Goal: Navigation & Orientation: Find specific page/section

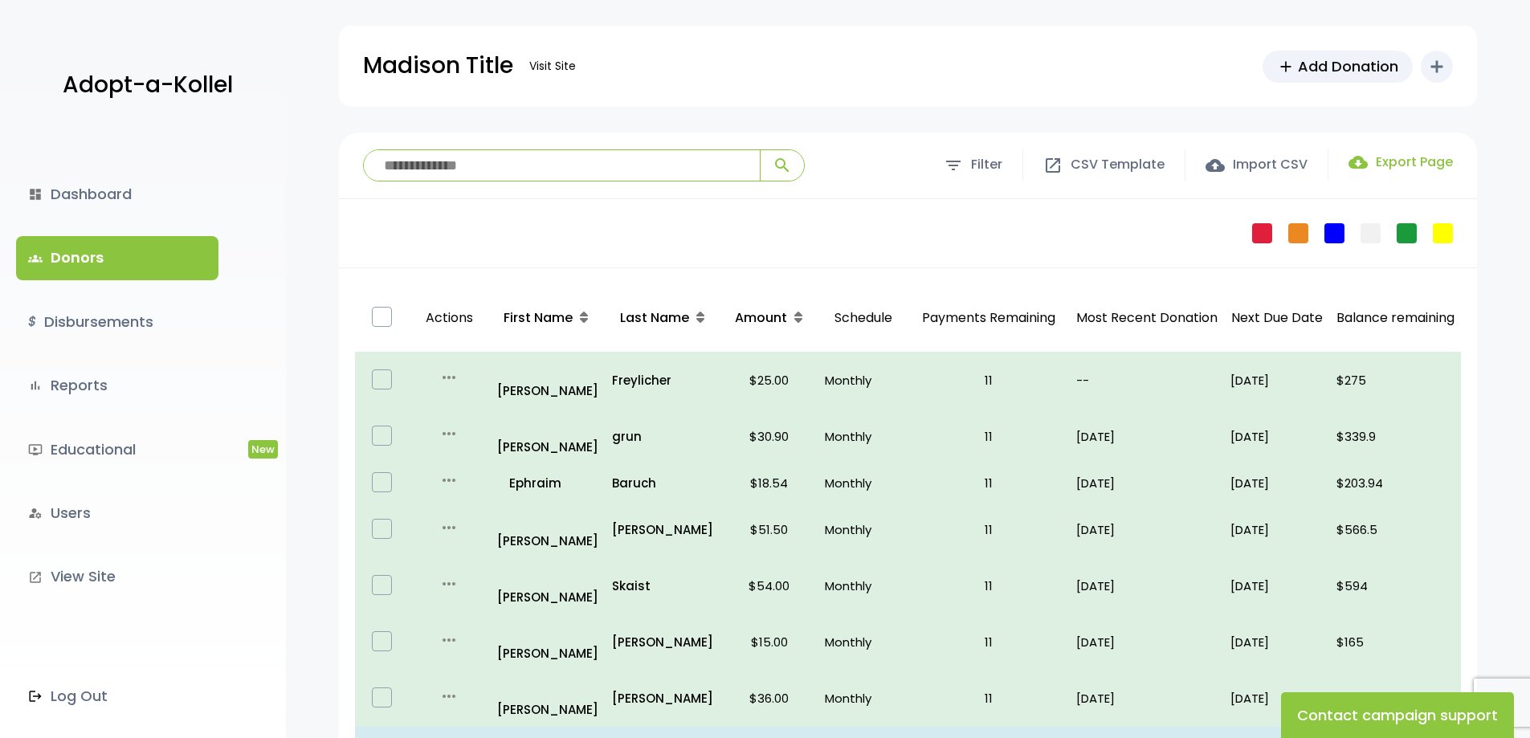
click at [1391, 159] on label "cloud_download Export Page" at bounding box center [1400, 162] width 104 height 19
click at [105, 195] on link "dashboard Dashboard" at bounding box center [117, 194] width 202 height 43
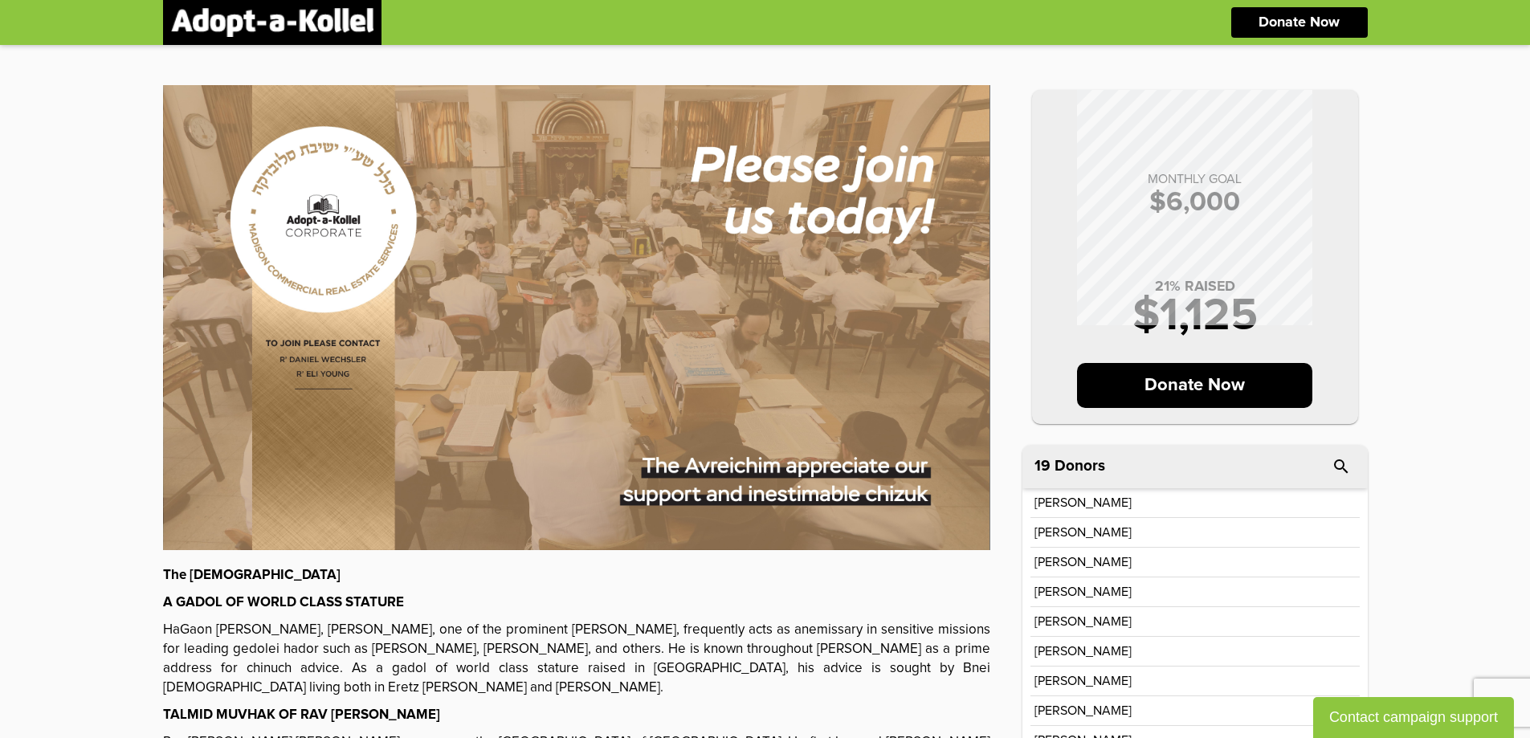
scroll to position [80, 0]
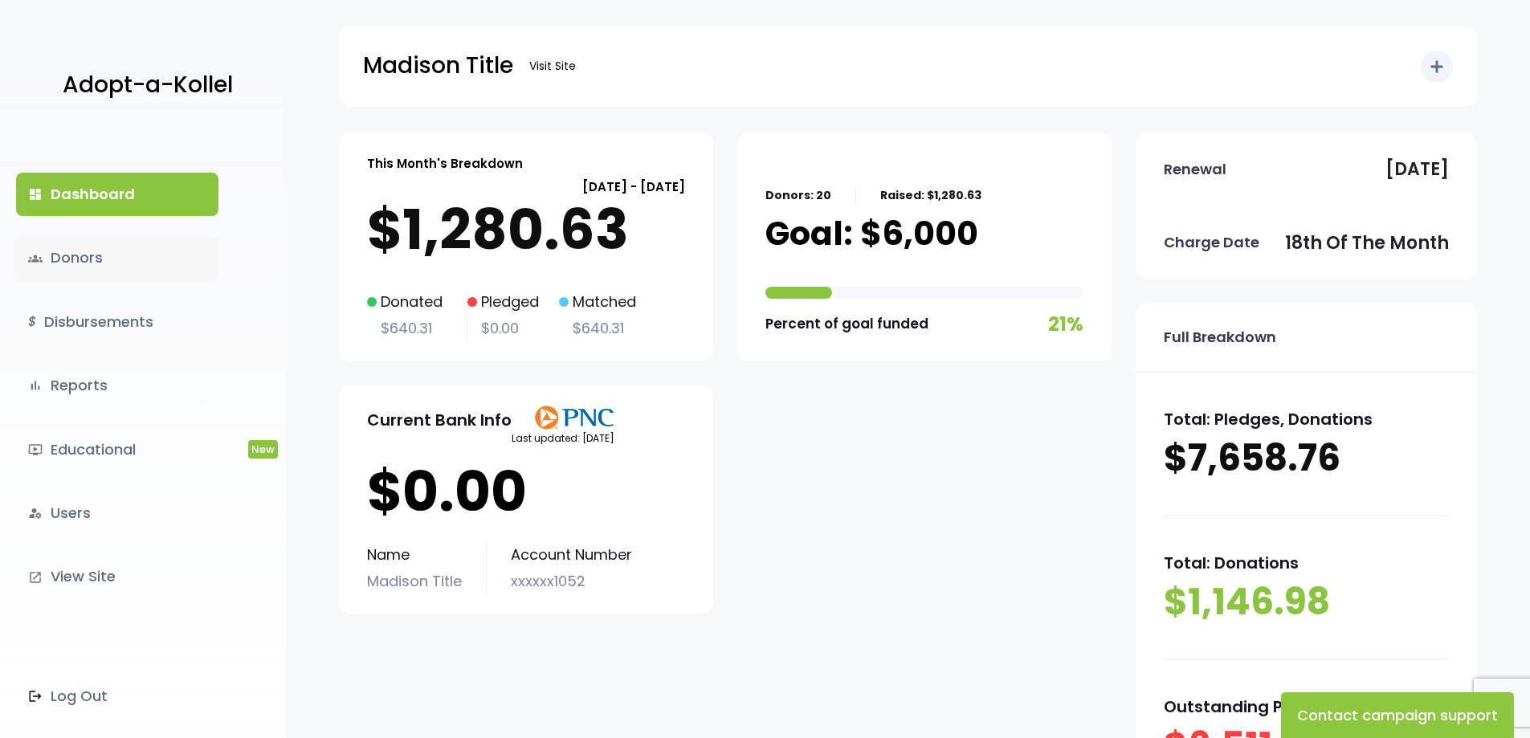
click at [84, 259] on link "groups Donors" at bounding box center [117, 257] width 202 height 43
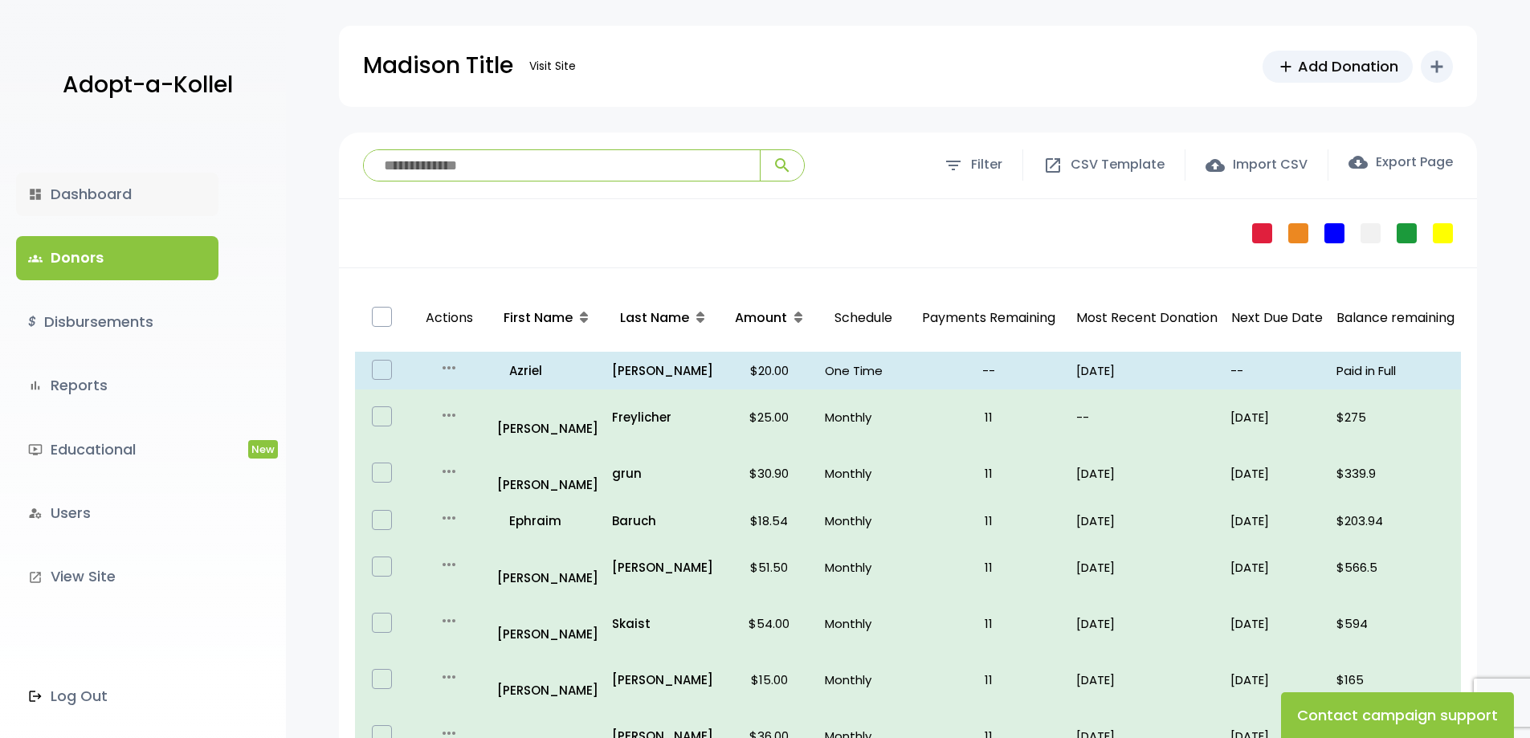
click at [104, 197] on link "dashboard Dashboard" at bounding box center [117, 194] width 202 height 43
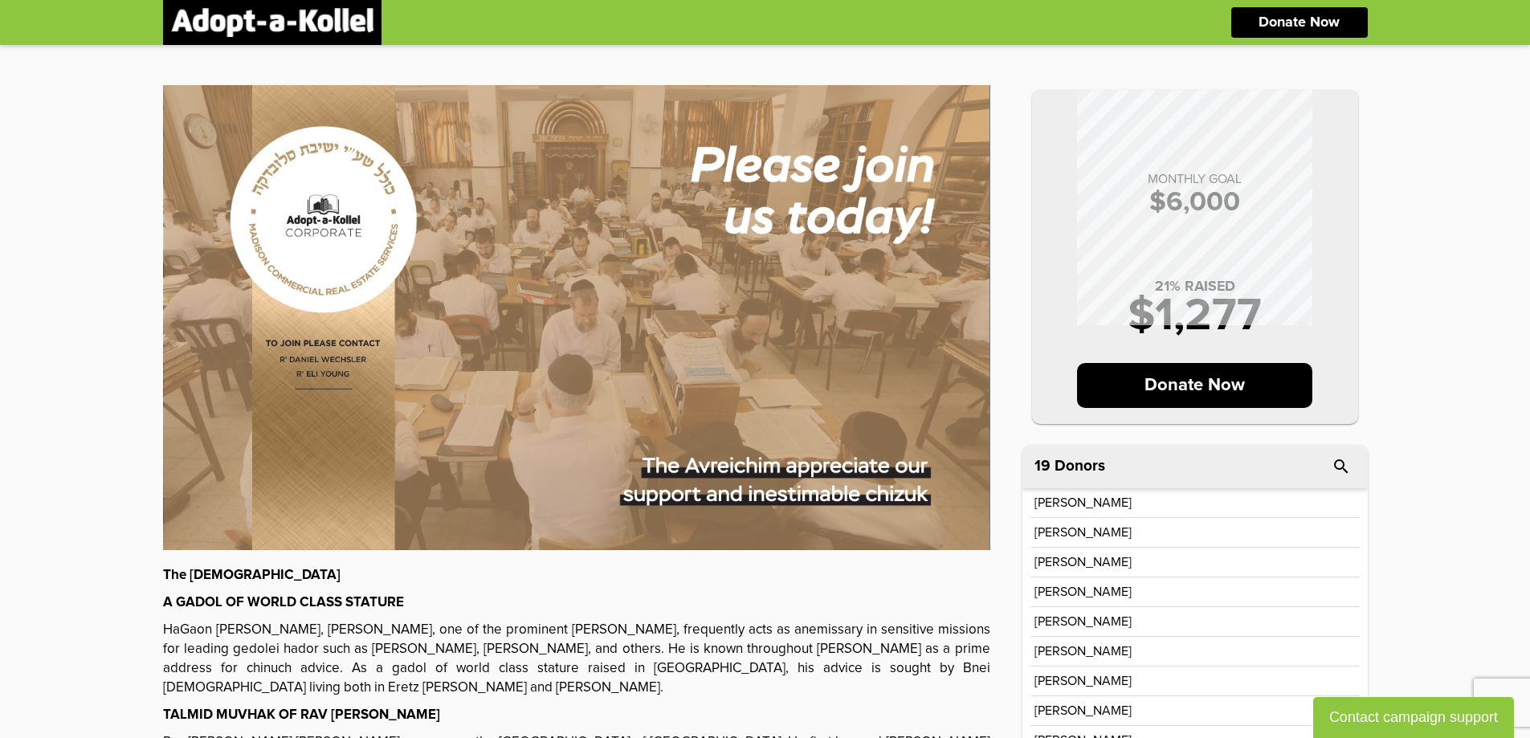
scroll to position [80, 0]
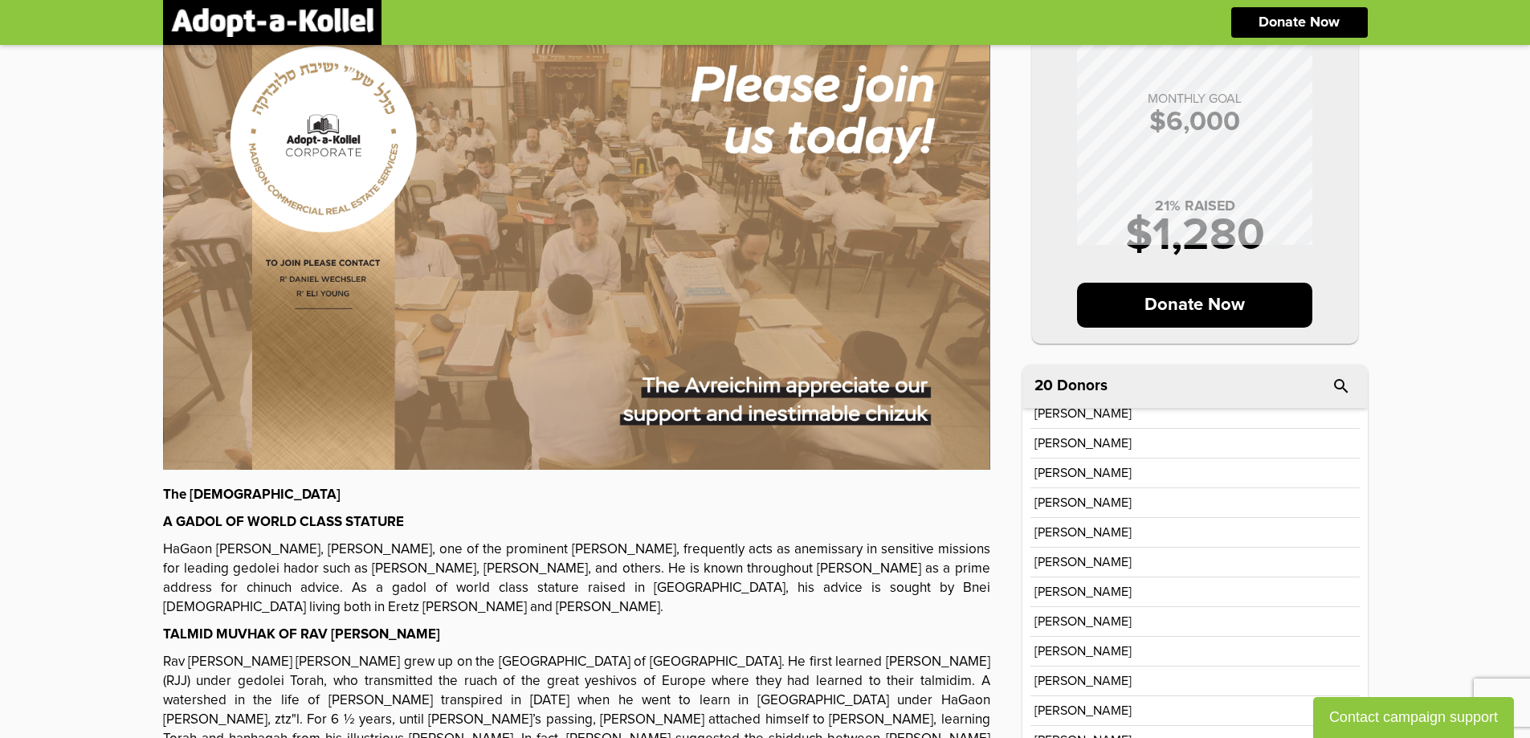
scroll to position [96, 0]
